Goal: Information Seeking & Learning: Learn about a topic

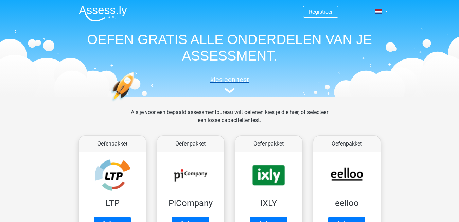
click at [229, 82] on h5 "kies een test" at bounding box center [229, 79] width 312 height 8
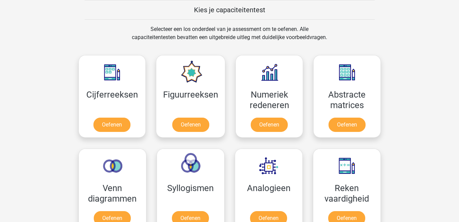
scroll to position [70, 0]
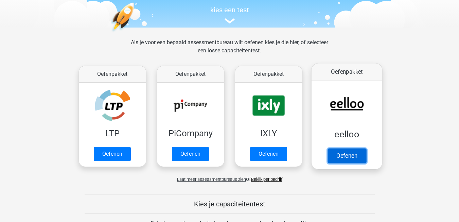
click at [360, 153] on link "Oefenen" at bounding box center [346, 155] width 39 height 15
